Goal: Task Accomplishment & Management: Complete application form

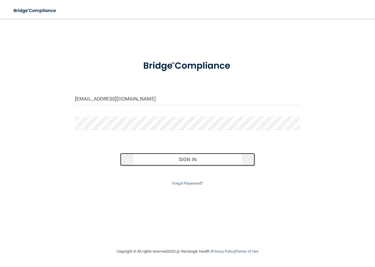
click at [185, 160] on button "Sign In" at bounding box center [187, 159] width 135 height 13
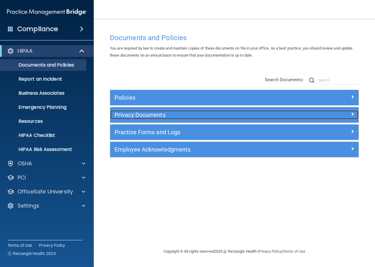
click at [149, 112] on h5 "Privacy Documents" at bounding box center [204, 115] width 178 height 6
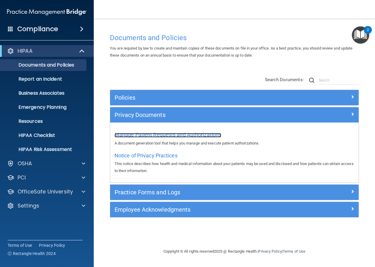
click at [152, 137] on span "Manage Patient Requests and Authorizations" at bounding box center [168, 135] width 107 height 6
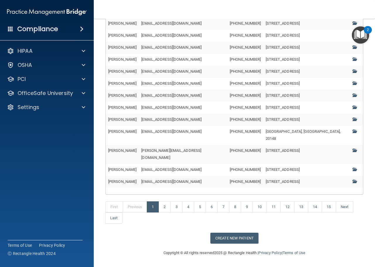
scroll to position [212, 0]
click at [218, 243] on button "Create New Patient" at bounding box center [234, 238] width 48 height 11
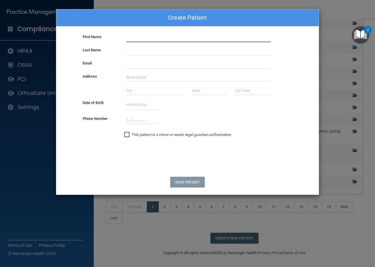
click at [171, 40] on input "text" at bounding box center [198, 37] width 144 height 9
type input "[PERSON_NAME]"
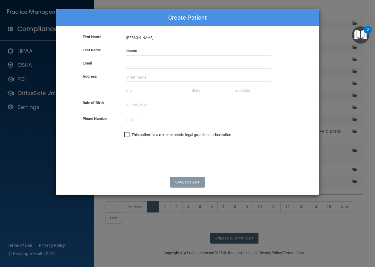
type input "Nanda"
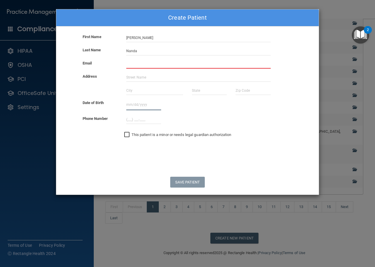
click at [139, 108] on input "text" at bounding box center [143, 104] width 35 height 11
paste input "[DATE]"
type input "[DATE]"
click at [144, 68] on input "email" at bounding box center [198, 64] width 144 height 9
click at [150, 65] on input "email" at bounding box center [198, 64] width 144 height 9
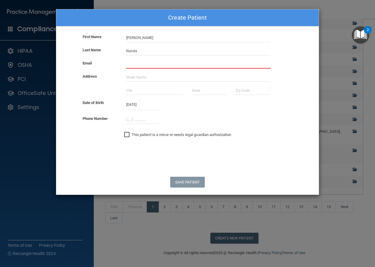
paste input "[EMAIL_ADDRESS][DOMAIN_NAME]"
type input "[EMAIL_ADDRESS][DOMAIN_NAME]"
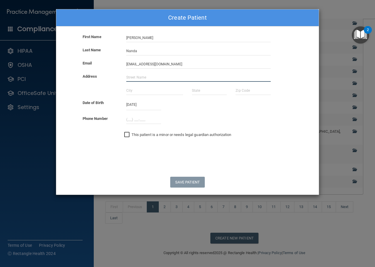
click at [136, 80] on input "text" at bounding box center [198, 77] width 144 height 9
click at [143, 76] on input "text" at bounding box center [198, 77] width 144 height 9
paste input "[STREET_ADDRESS]"
type input "[STREET_ADDRESS]"
click at [140, 92] on input "text" at bounding box center [154, 90] width 57 height 9
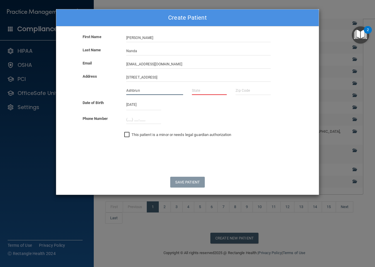
click at [140, 90] on input "Ashbrun" at bounding box center [154, 90] width 57 height 9
type input "Ashburn"
type input "VA"
type input "20147"
type input "(___) ___-____"
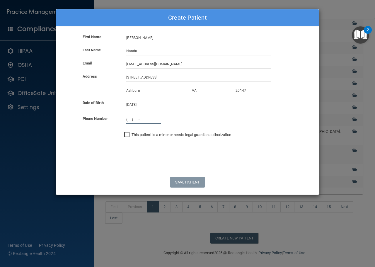
click at [131, 118] on input "(___) ___-____" at bounding box center [143, 119] width 35 height 9
click at [132, 118] on input "(___) ___-____" at bounding box center [143, 119] width 35 height 9
paste input "703) 509-8523"
type input "[PHONE_NUMBER]"
click at [177, 185] on button "Save Patient" at bounding box center [187, 182] width 34 height 11
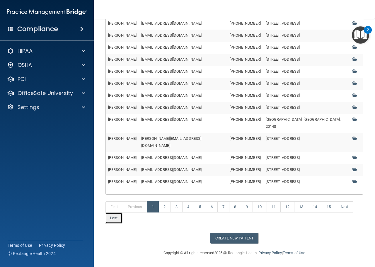
click at [112, 224] on link "Last" at bounding box center [113, 217] width 17 height 11
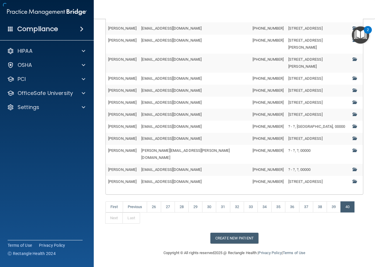
scroll to position [45, 0]
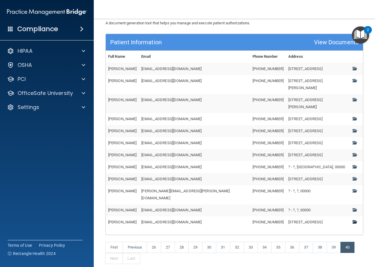
click at [352, 220] on span at bounding box center [354, 222] width 4 height 4
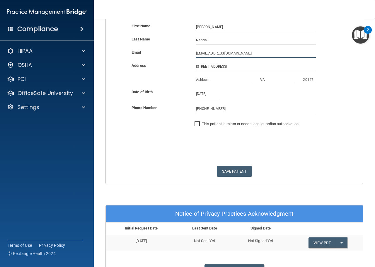
drag, startPoint x: 233, startPoint y: 52, endPoint x: 204, endPoint y: 52, distance: 28.1
click at [197, 51] on input "[EMAIL_ADDRESS][DOMAIN_NAME]" at bounding box center [256, 53] width 120 height 9
drag, startPoint x: 229, startPoint y: 53, endPoint x: 194, endPoint y: 54, distance: 34.6
click at [196, 54] on input "[EMAIL_ADDRESS][DOMAIN_NAME]" at bounding box center [256, 53] width 120 height 9
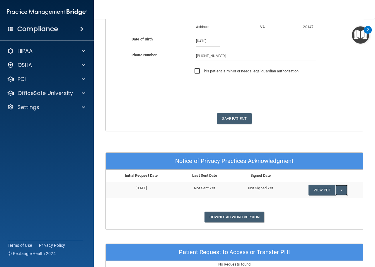
click at [341, 192] on button "Split button!" at bounding box center [341, 190] width 12 height 11
click at [330, 203] on link "Send Acknowledgment" at bounding box center [333, 201] width 51 height 9
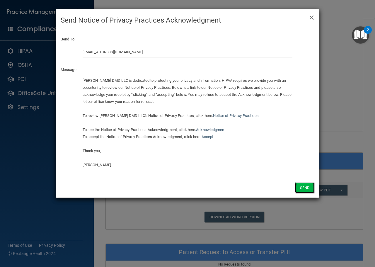
click at [312, 187] on button "Send" at bounding box center [304, 187] width 19 height 11
